Goal: Check status

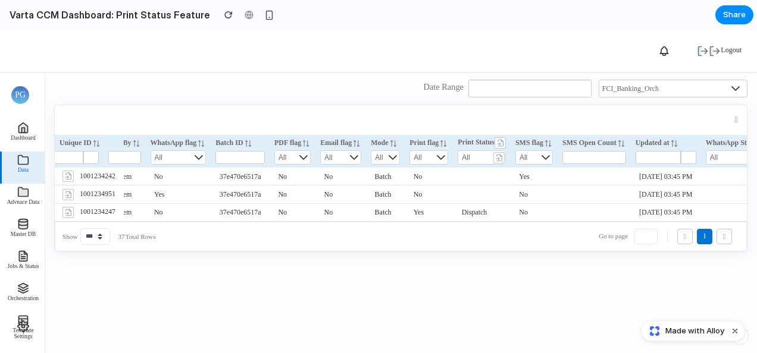
scroll to position [0, 90]
click at [446, 157] on icon at bounding box center [442, 157] width 8 height 5
drag, startPoint x: 521, startPoint y: 140, endPoint x: 471, endPoint y: 140, distance: 50.0
click at [471, 140] on tr "Unique ID Created at Run By WhatsApp flag Batch ID PDF flag Email flag Mode Pri…" at bounding box center [700, 142] width 1472 height 14
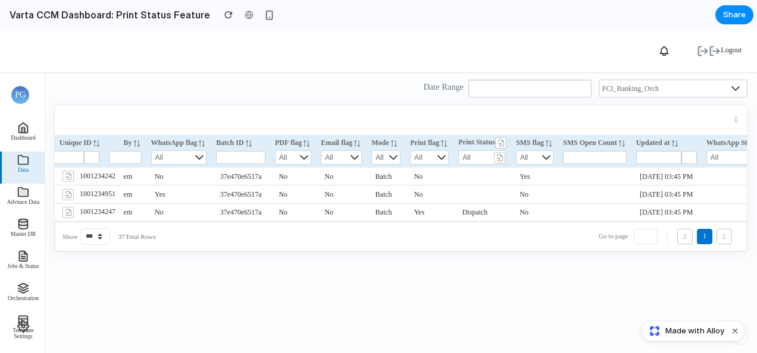
click at [488, 209] on span "Dispatch" at bounding box center [475, 212] width 26 height 8
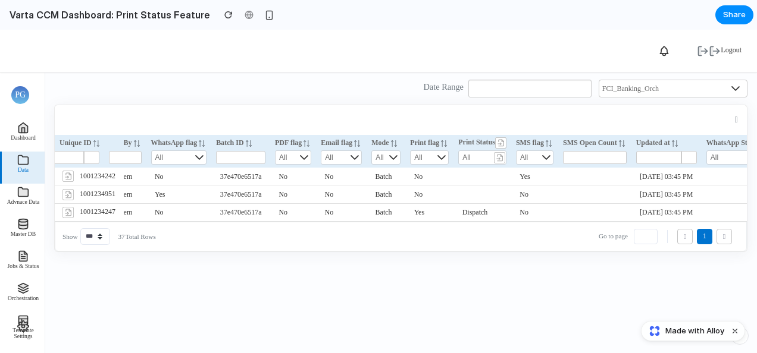
scroll to position [0, 0]
